Goal: Information Seeking & Learning: Check status

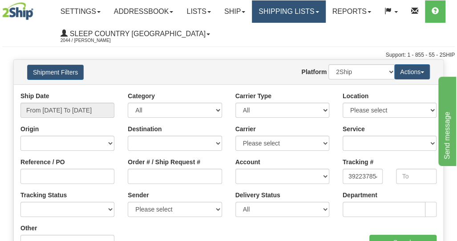
click at [278, 10] on link "Shipping lists" at bounding box center [288, 11] width 73 height 22
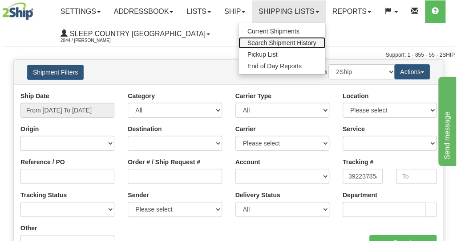
click at [281, 45] on span "Search Shipment History" at bounding box center [282, 42] width 69 height 7
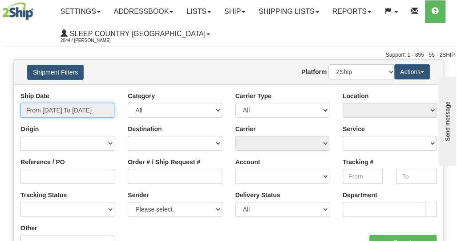
click at [61, 108] on input "From [DATE] To [DATE]" at bounding box center [67, 109] width 94 height 15
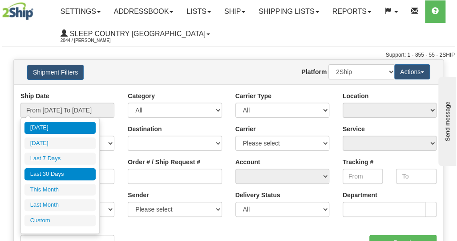
drag, startPoint x: 57, startPoint y: 174, endPoint x: 65, endPoint y: 174, distance: 7.6
click at [57, 174] on li "Last 30 Days" at bounding box center [59, 174] width 71 height 12
type input "From [DATE] To [DATE]"
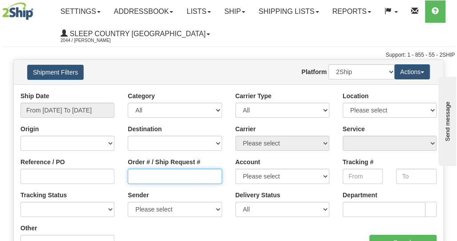
click at [139, 175] on input "Order # / Ship Request #" at bounding box center [175, 175] width 94 height 15
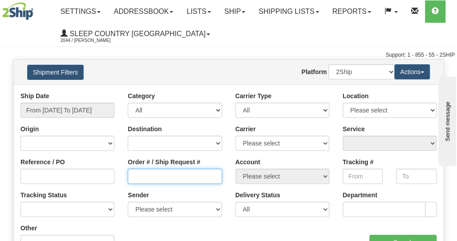
paste input "9000I081625"
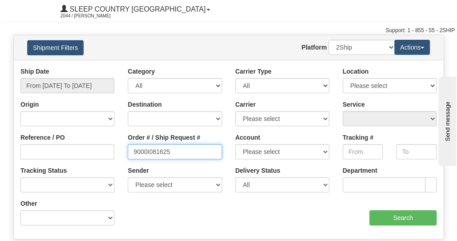
scroll to position [45, 0]
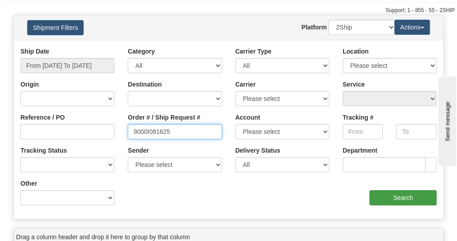
type input "9000I081625"
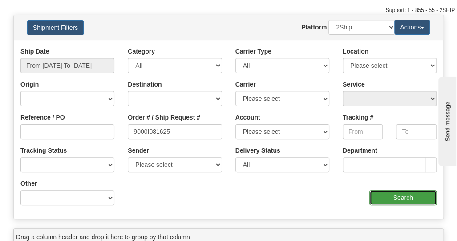
click at [391, 200] on input "Search" at bounding box center [403, 197] width 67 height 15
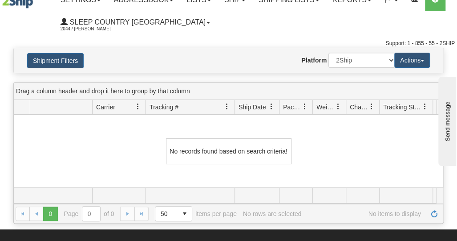
scroll to position [0, 0]
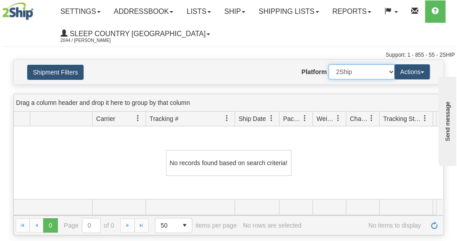
click at [363, 69] on select "2Ship Imported" at bounding box center [362, 71] width 67 height 15
select select "1"
click at [329, 64] on select "2Ship Imported" at bounding box center [362, 71] width 67 height 15
click at [55, 73] on button "Shipment Filters" at bounding box center [55, 72] width 57 height 15
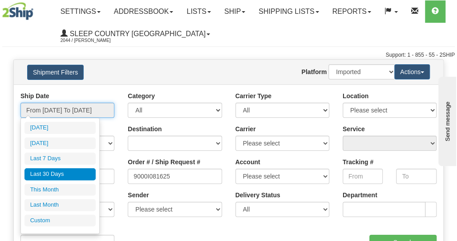
click at [70, 110] on input "From 08/13/2025 To 09/11/2025" at bounding box center [67, 109] width 94 height 15
click at [59, 171] on li "Last 30 Days" at bounding box center [59, 174] width 71 height 12
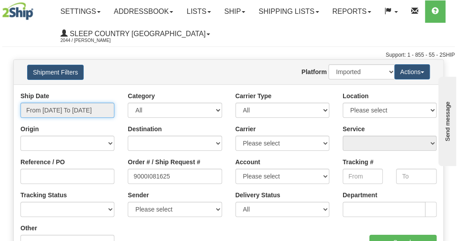
click at [65, 109] on input "From 08/13/2025 To 09/11/2025" at bounding box center [67, 109] width 94 height 15
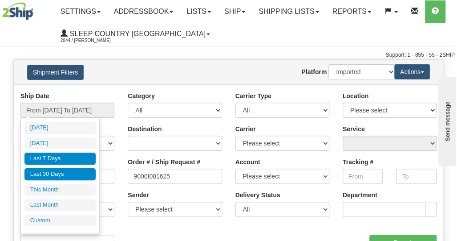
click at [53, 153] on li "Last 7 Days" at bounding box center [59, 158] width 71 height 12
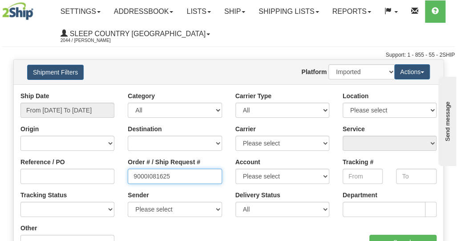
drag, startPoint x: 133, startPoint y: 176, endPoint x: 141, endPoint y: 178, distance: 8.8
click at [137, 176] on input "9000I081625" at bounding box center [175, 175] width 94 height 15
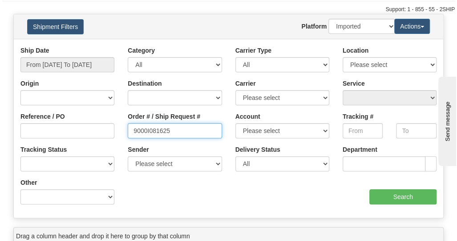
scroll to position [89, 0]
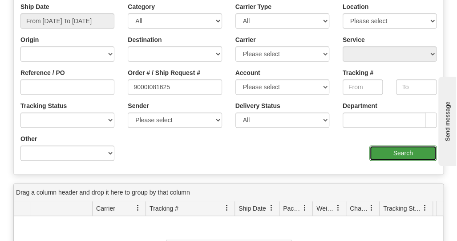
click at [393, 152] on input "Search" at bounding box center [403, 152] width 67 height 15
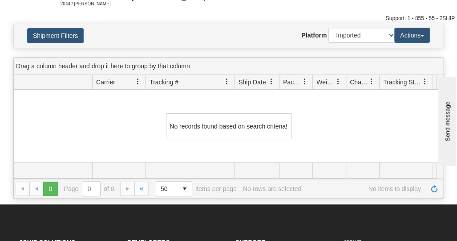
scroll to position [0, 0]
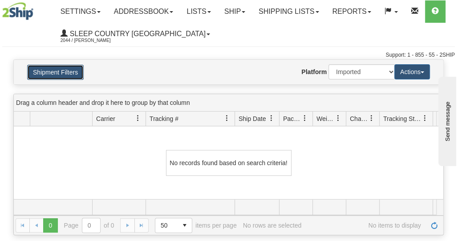
click at [67, 69] on button "Shipment Filters" at bounding box center [55, 72] width 57 height 15
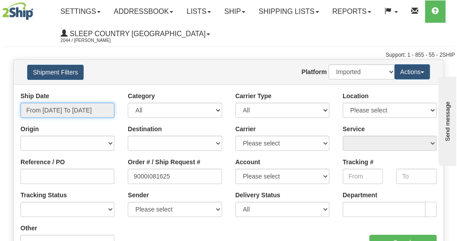
click at [64, 112] on input "From 09/05/2025 To 09/11/2025" at bounding box center [67, 109] width 94 height 15
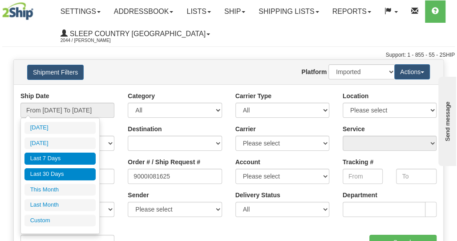
click at [56, 172] on li "Last 30 Days" at bounding box center [59, 174] width 71 height 12
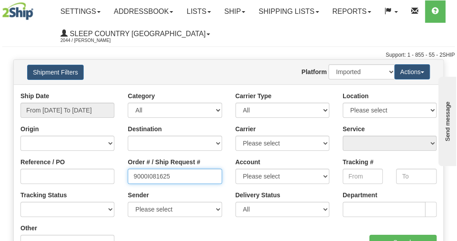
click at [185, 180] on input "9000I081625" at bounding box center [175, 175] width 94 height 15
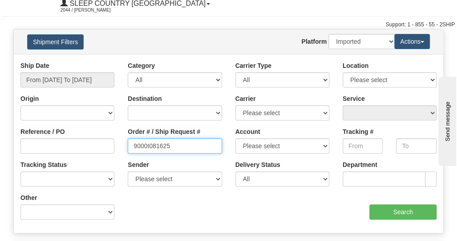
scroll to position [45, 0]
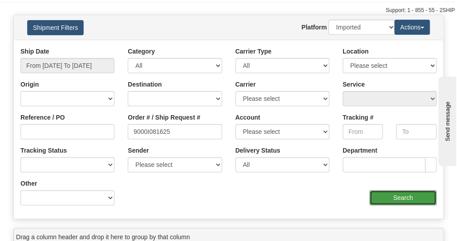
click at [388, 198] on input "Search" at bounding box center [403, 197] width 67 height 15
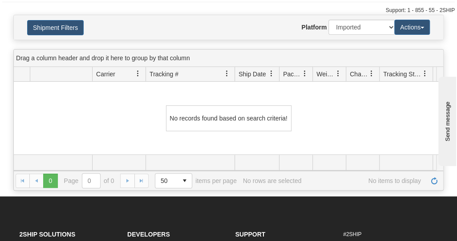
scroll to position [0, 0]
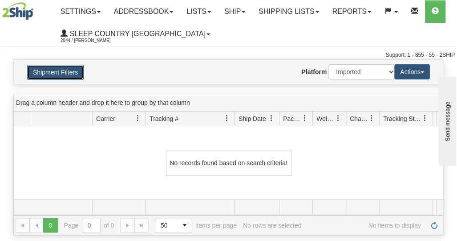
click at [51, 72] on button "Shipment Filters" at bounding box center [55, 72] width 57 height 15
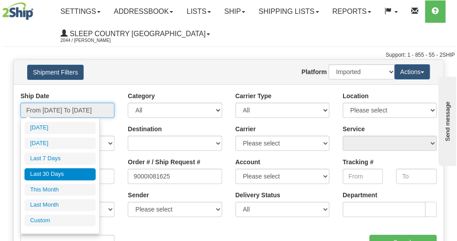
click at [72, 106] on input "From 08/13/2025 To 09/11/2025" at bounding box center [67, 109] width 94 height 15
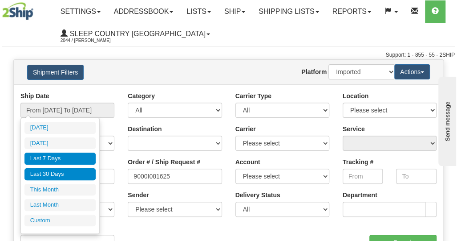
click at [53, 152] on li "Last 7 Days" at bounding box center [59, 158] width 71 height 12
type input "From 09/05/2025 To 09/11/2025"
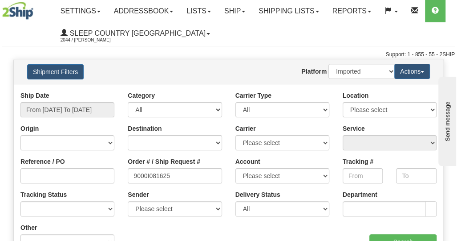
scroll to position [45, 0]
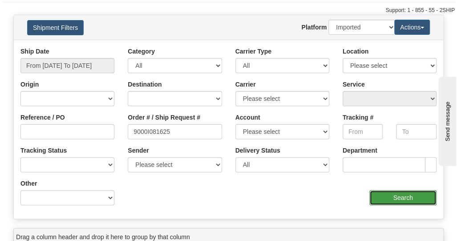
click at [390, 200] on input "Search" at bounding box center [403, 197] width 67 height 15
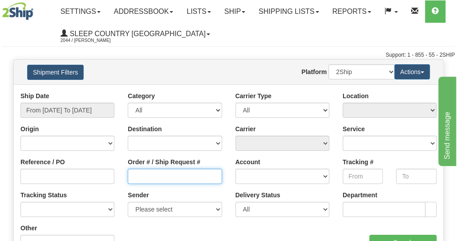
click at [152, 180] on input "Order # / Ship Request #" at bounding box center [175, 175] width 94 height 15
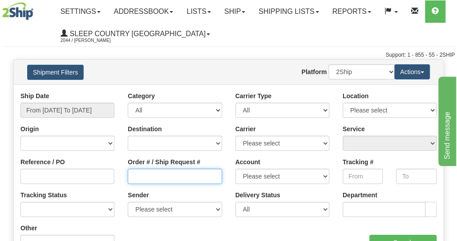
paste input "9000I081625"
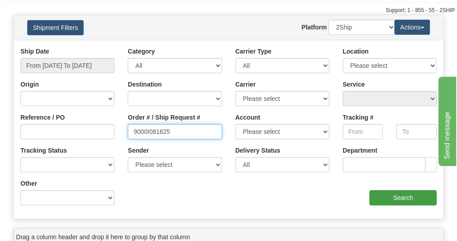
type input "9000I081625"
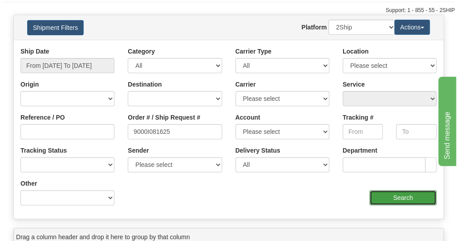
click at [386, 200] on input "Search" at bounding box center [403, 197] width 67 height 15
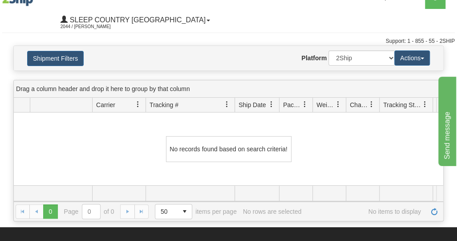
scroll to position [0, 0]
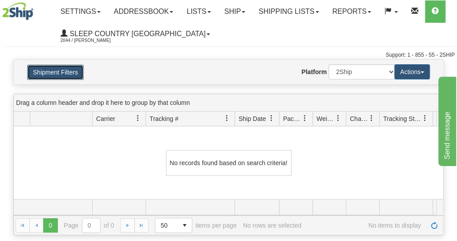
click at [62, 67] on button "Shipment Filters" at bounding box center [55, 72] width 57 height 15
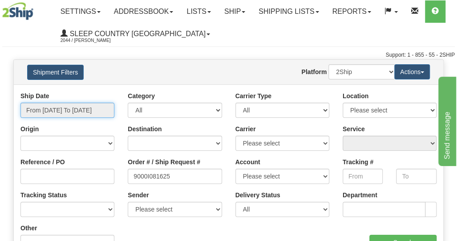
click at [61, 111] on input "From 09/10/2025 To 09/11/2025" at bounding box center [67, 109] width 94 height 15
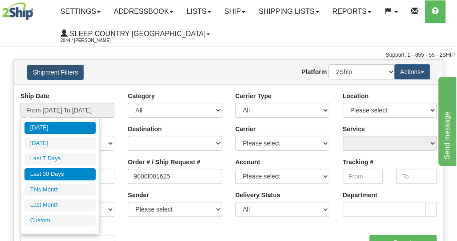
click at [56, 174] on li "Last 30 Days" at bounding box center [59, 174] width 71 height 12
type input "From 08/13/2025 To 09/11/2025"
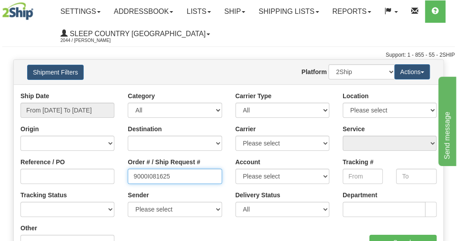
drag, startPoint x: 188, startPoint y: 173, endPoint x: 69, endPoint y: 169, distance: 118.1
click at [69, 91] on div "Reference / PO Order # / Ship Request # 9000I081625 Account Please select Canad…" at bounding box center [229, 91] width 430 height 0
paste input "9000I081625"
type input "9000I081625"
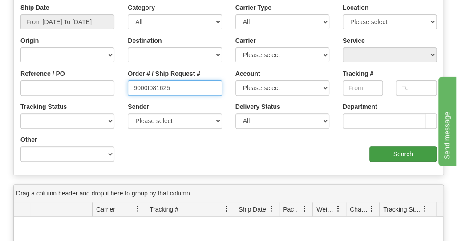
scroll to position [89, 0]
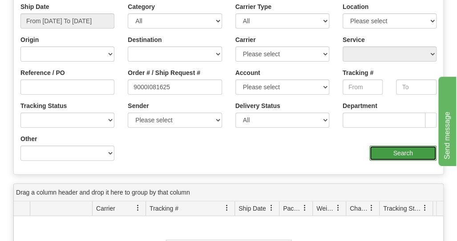
click at [399, 154] on input "Search" at bounding box center [403, 152] width 67 height 15
